Goal: Task Accomplishment & Management: Complete application form

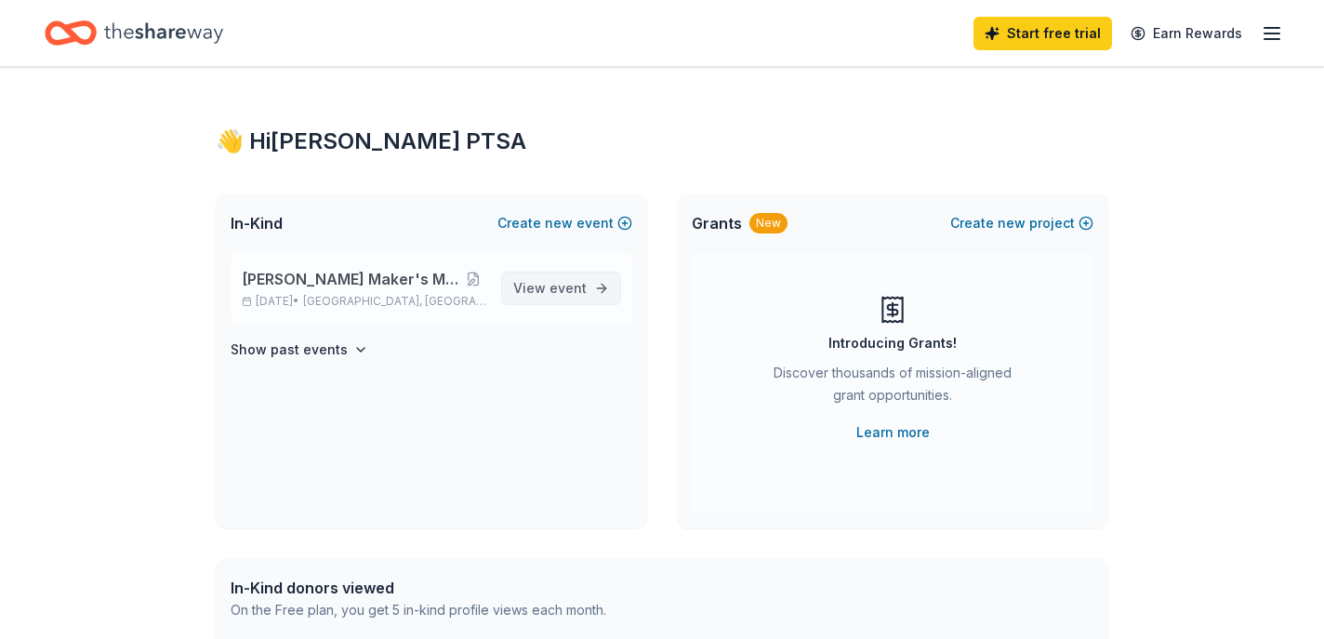
click at [578, 293] on span "event" at bounding box center [567, 288] width 37 height 16
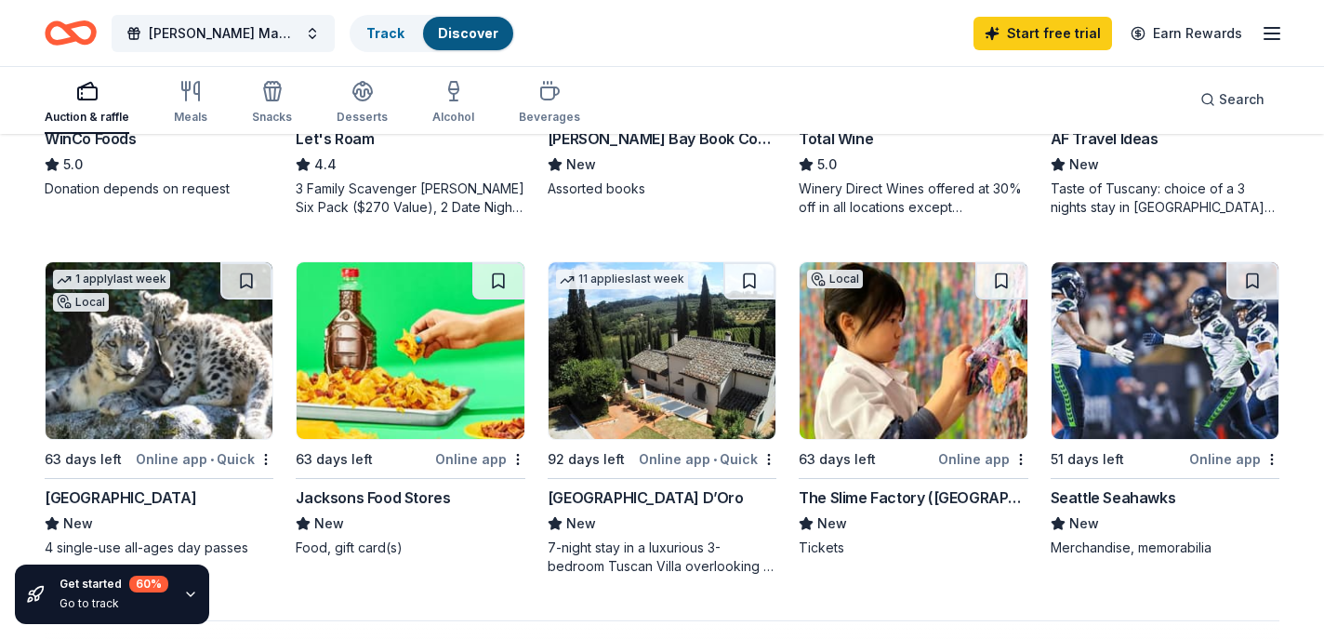
scroll to position [1158, 0]
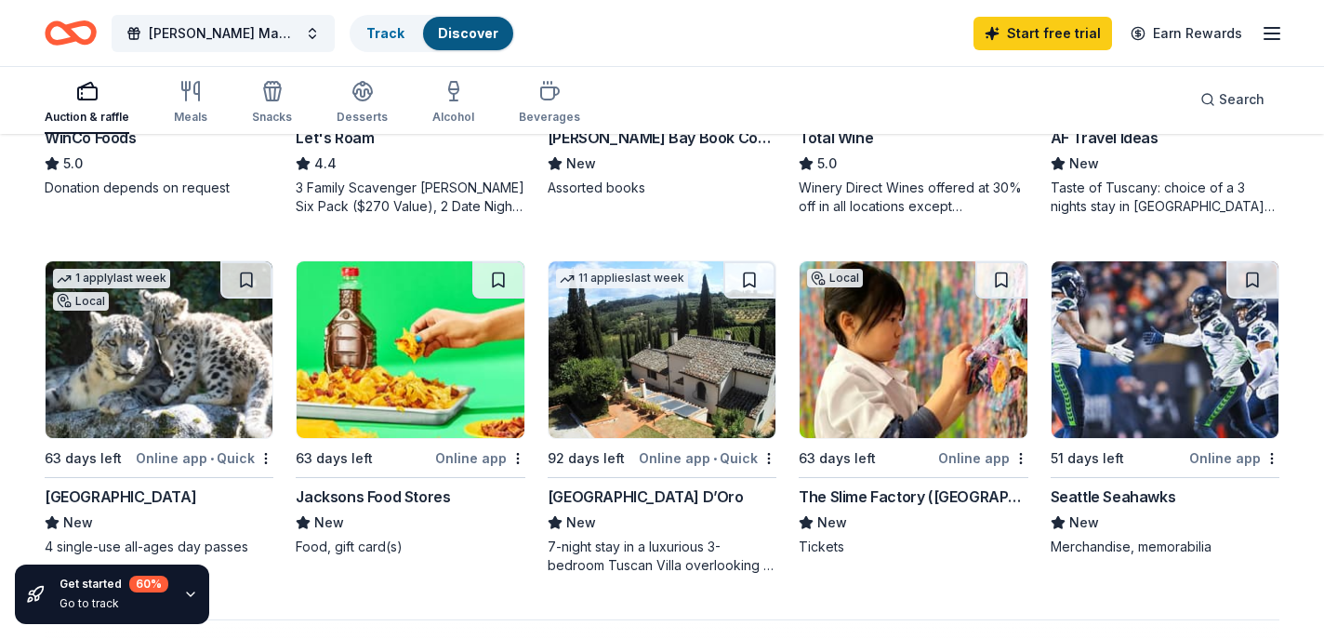
click at [866, 390] on img at bounding box center [912, 349] width 227 height 177
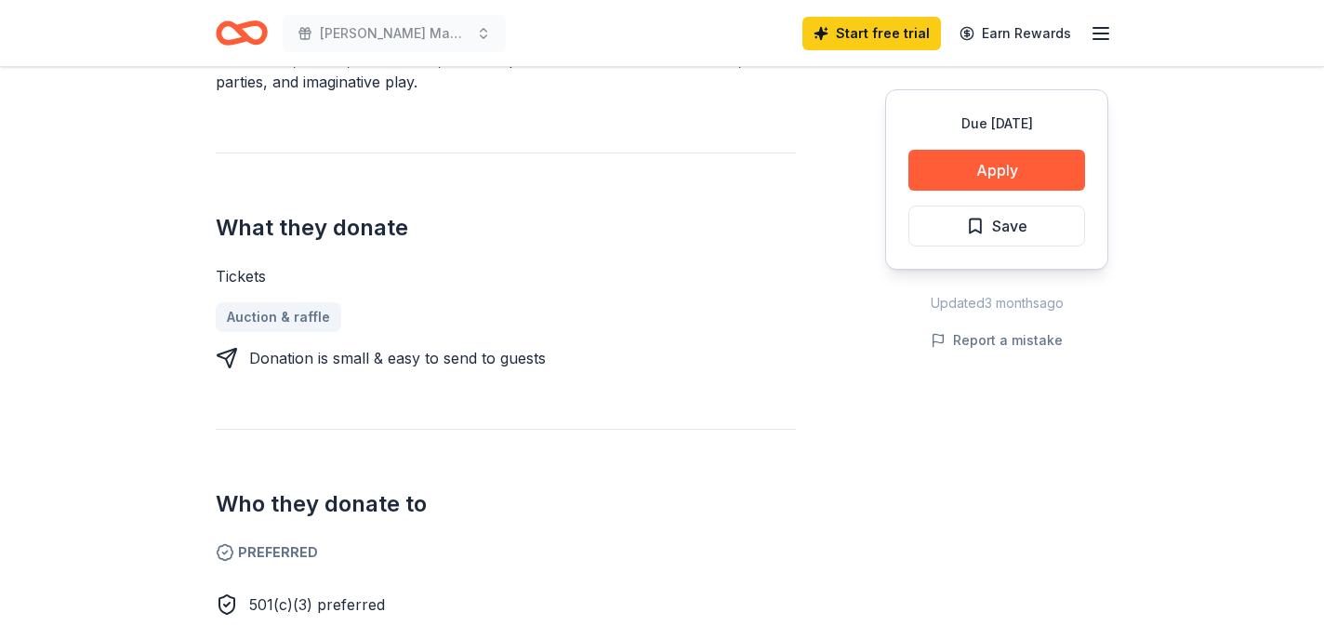
scroll to position [642, 0]
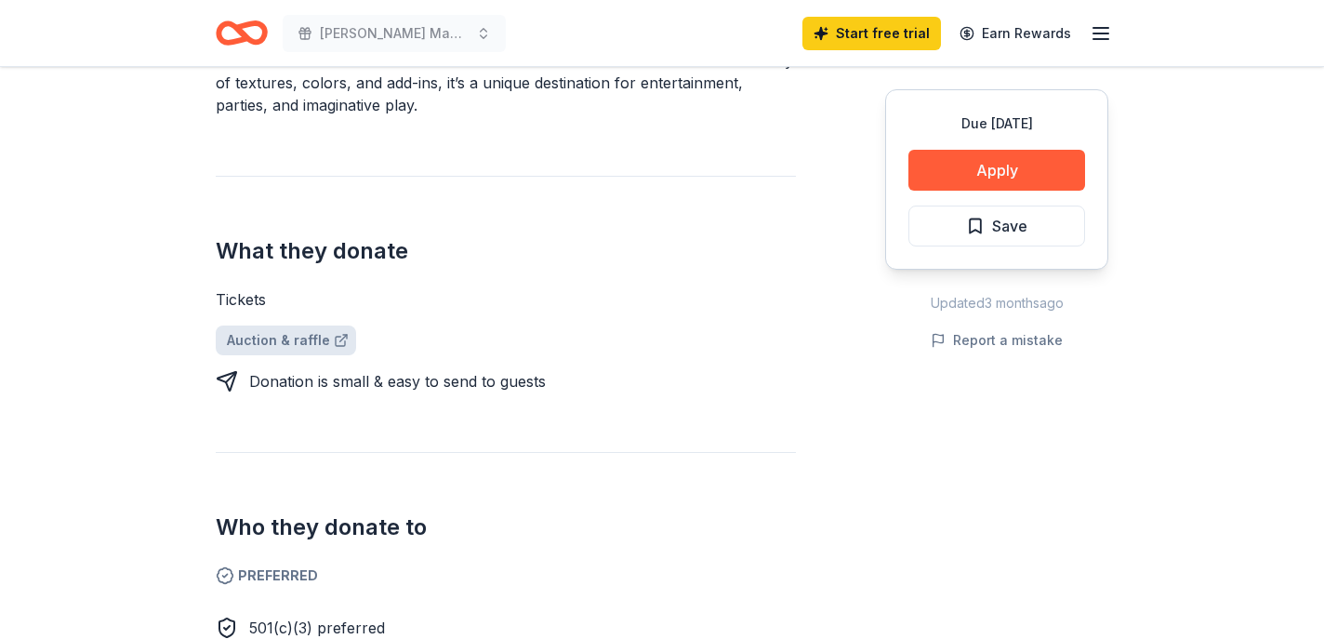
click at [267, 342] on link "Auction & raffle" at bounding box center [286, 340] width 140 height 30
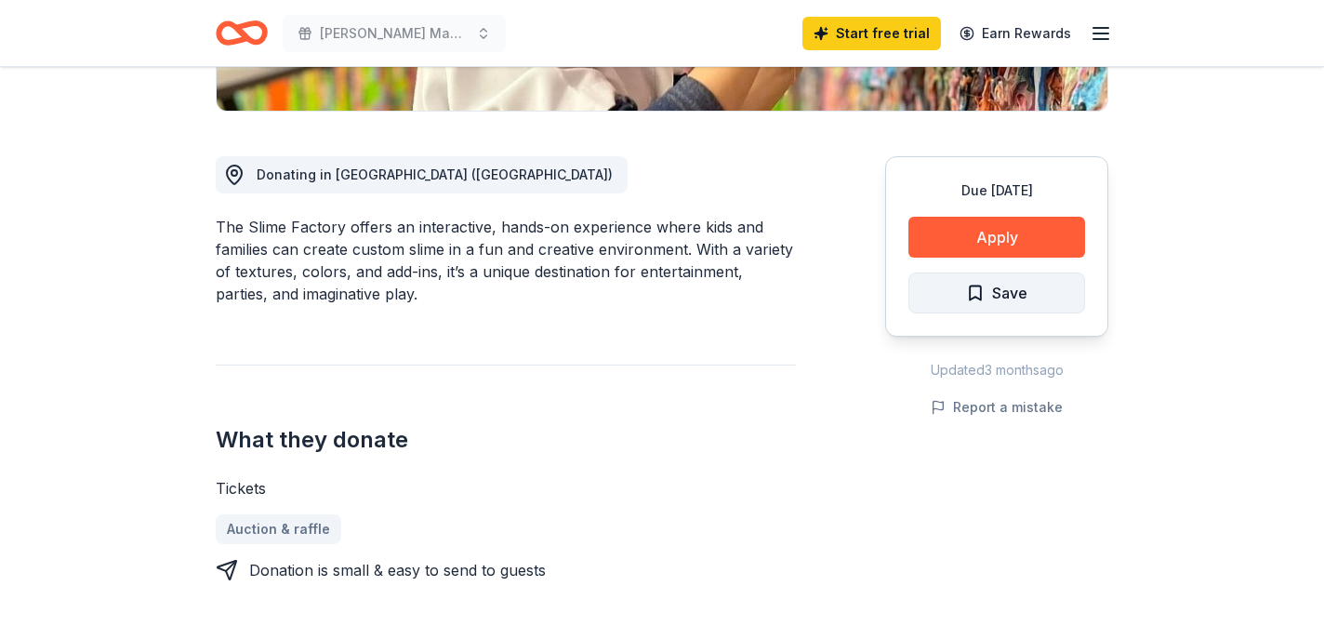
scroll to position [451, 0]
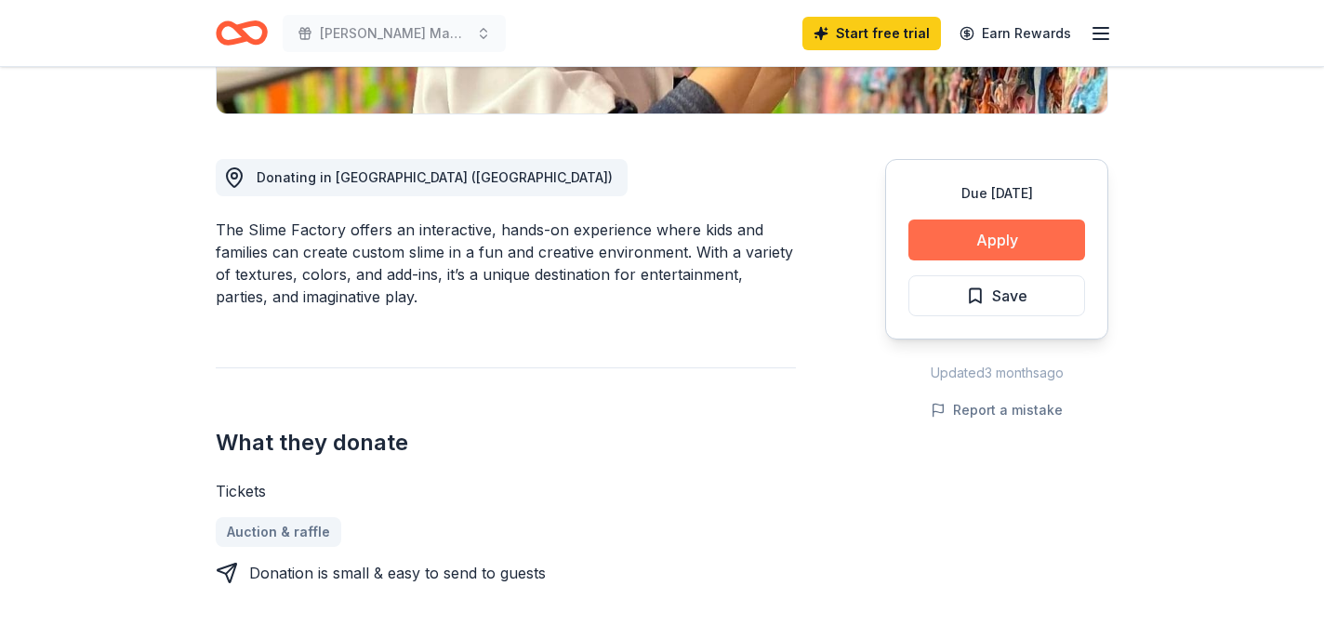
click at [1020, 240] on button "Apply" at bounding box center [996, 239] width 177 height 41
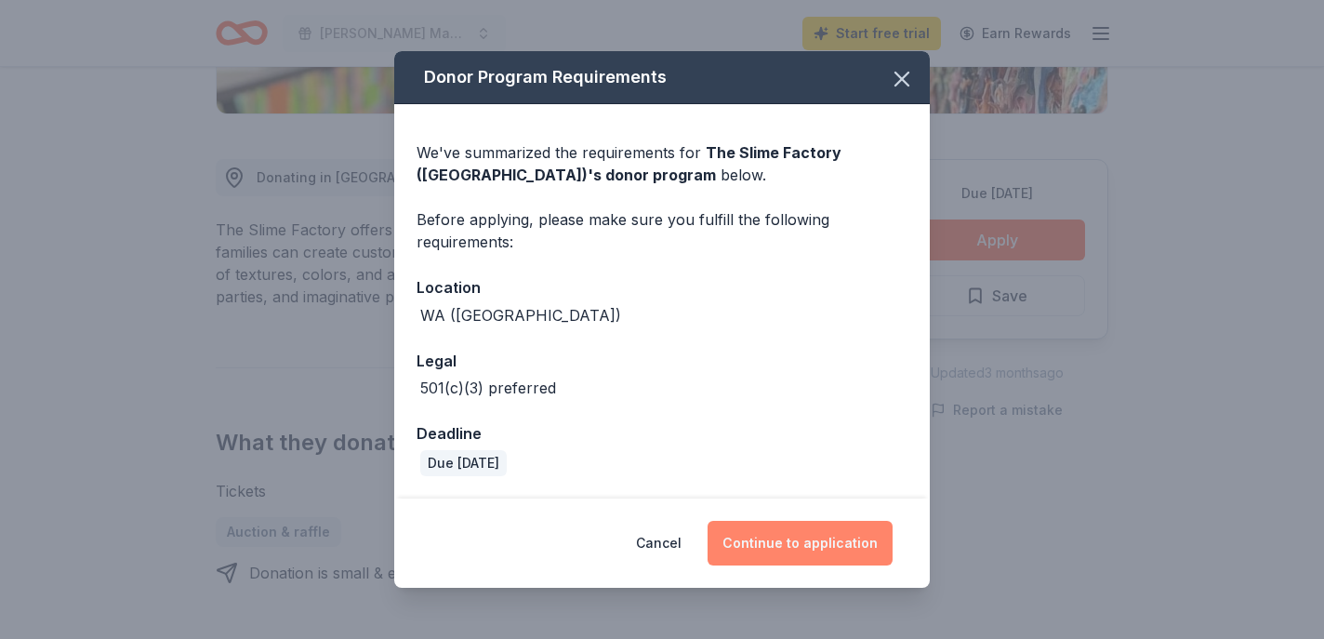
click at [783, 542] on button "Continue to application" at bounding box center [799, 542] width 185 height 45
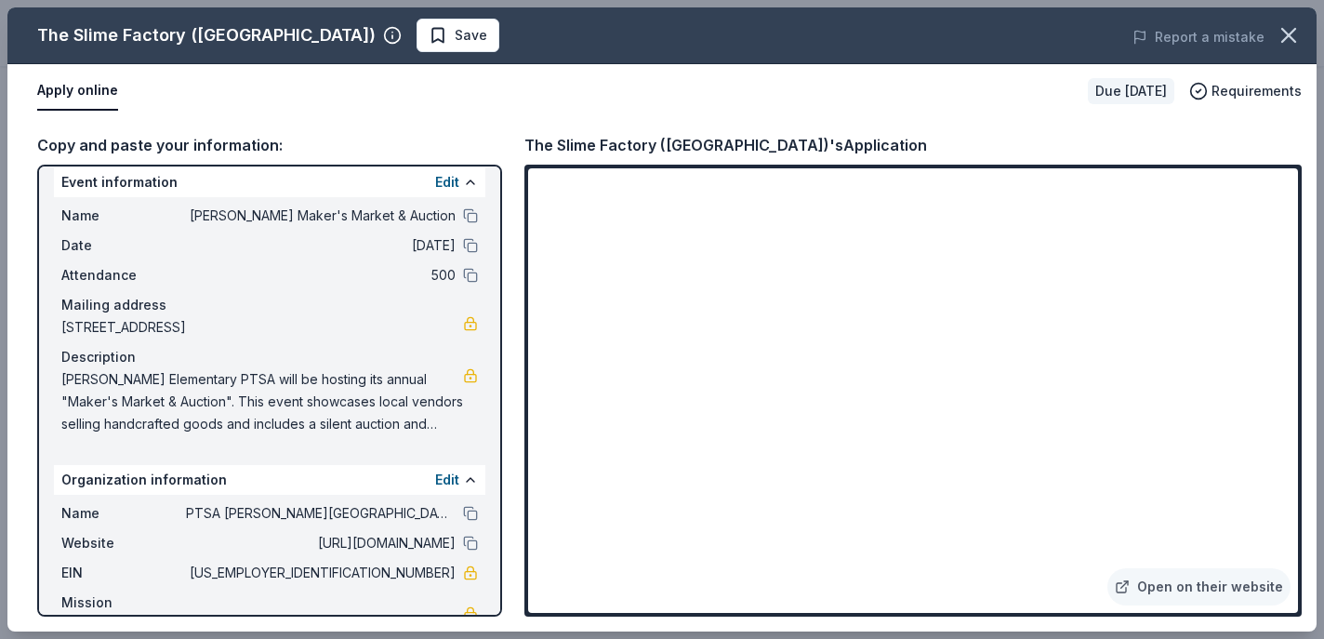
scroll to position [35, 0]
